Goal: Transaction & Acquisition: Purchase product/service

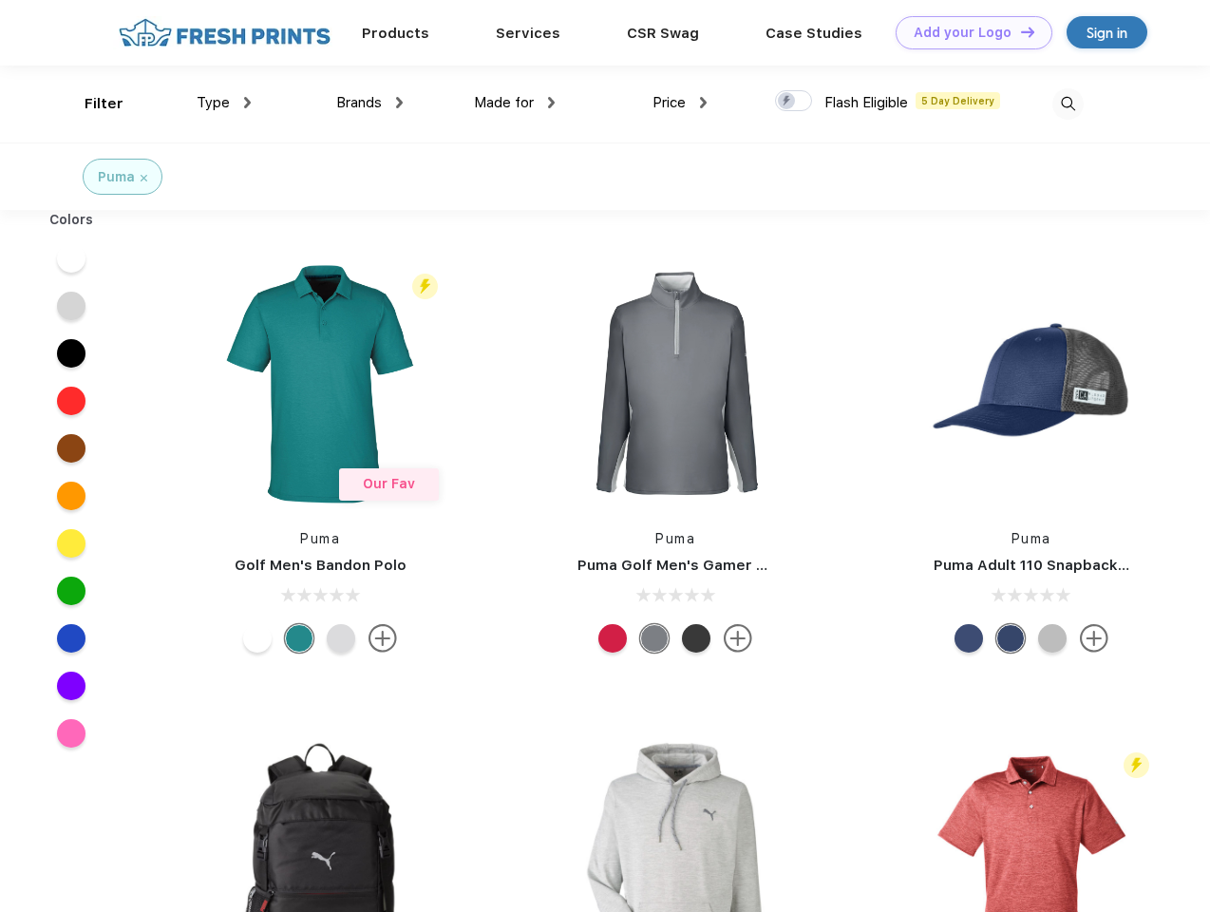
click at [967, 32] on link "Add your Logo Design Tool" at bounding box center [973, 32] width 157 height 33
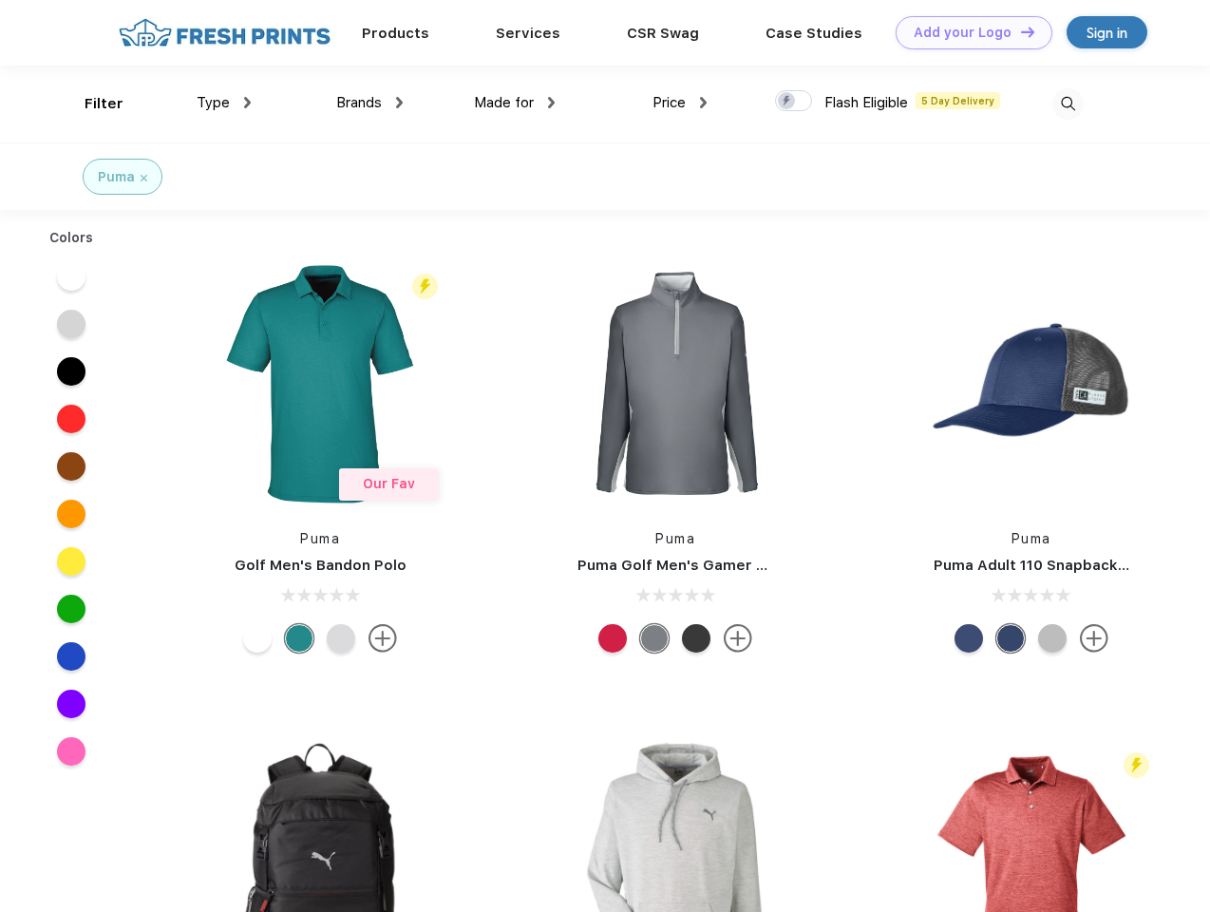
click at [0, 0] on div "Design Tool" at bounding box center [0, 0] width 0 height 0
click at [1019, 31] on link "Add your Logo Design Tool" at bounding box center [973, 32] width 157 height 33
click at [91, 104] on div "Filter" at bounding box center [104, 104] width 39 height 22
click at [224, 103] on span "Type" at bounding box center [213, 102] width 33 height 17
click at [369, 103] on span "Brands" at bounding box center [359, 102] width 46 height 17
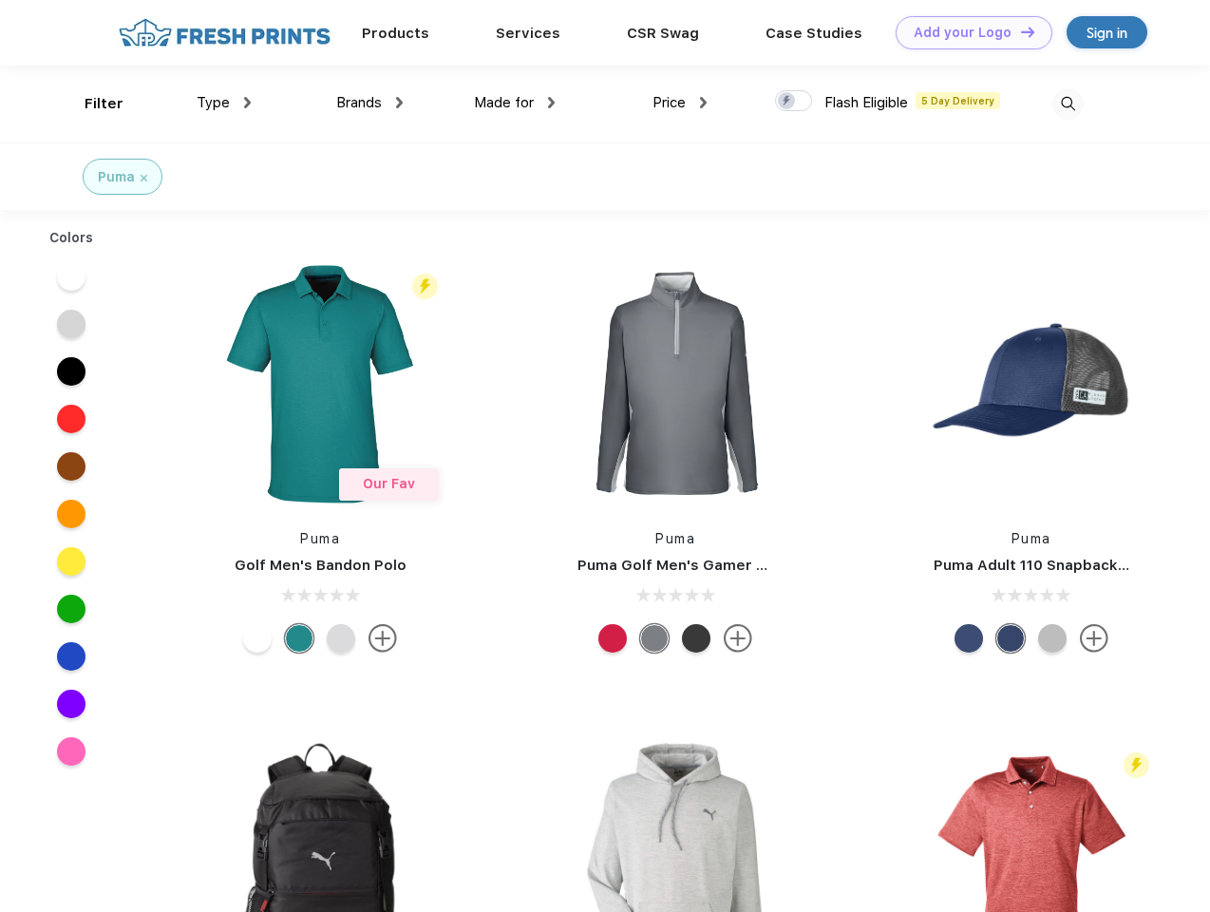
click at [515, 103] on span "Made for" at bounding box center [504, 102] width 60 height 17
click at [680, 103] on span "Price" at bounding box center [668, 102] width 33 height 17
click at [794, 102] on div at bounding box center [793, 100] width 37 height 21
click at [787, 102] on input "checkbox" at bounding box center [781, 95] width 12 height 12
click at [1067, 104] on img at bounding box center [1067, 103] width 31 height 31
